Goal: Information Seeking & Learning: Find specific fact

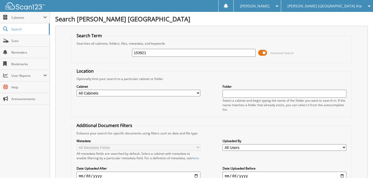
type input "153921"
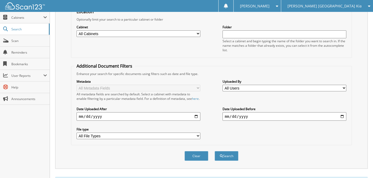
scroll to position [158, 0]
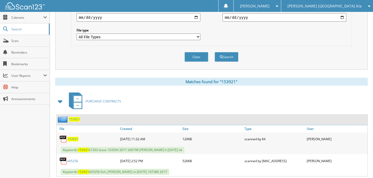
click at [59, 102] on span at bounding box center [60, 101] width 7 height 9
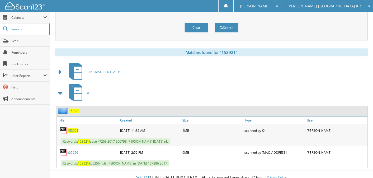
scroll to position [191, 0]
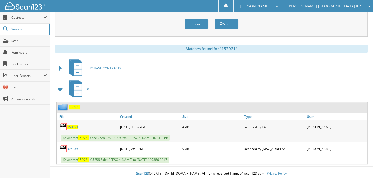
click at [74, 147] on link "k05256" at bounding box center [72, 148] width 11 height 4
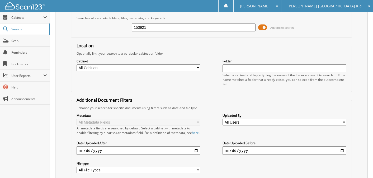
scroll to position [0, 0]
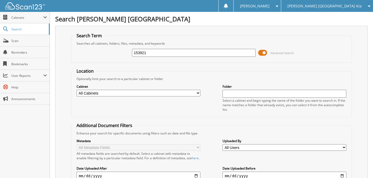
drag, startPoint x: 150, startPoint y: 51, endPoint x: 111, endPoint y: 51, distance: 38.8
click at [111, 51] on div "153921 Advanced Search" at bounding box center [211, 53] width 275 height 14
type input "064157"
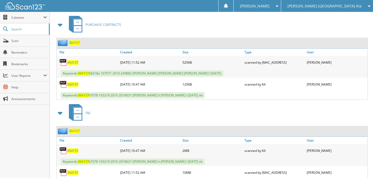
scroll to position [257, 0]
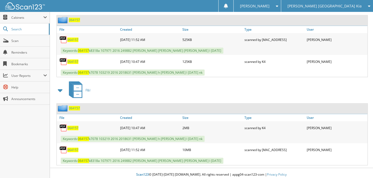
click at [75, 147] on span "064157" at bounding box center [72, 149] width 11 height 4
